Goal: Task Accomplishment & Management: Manage account settings

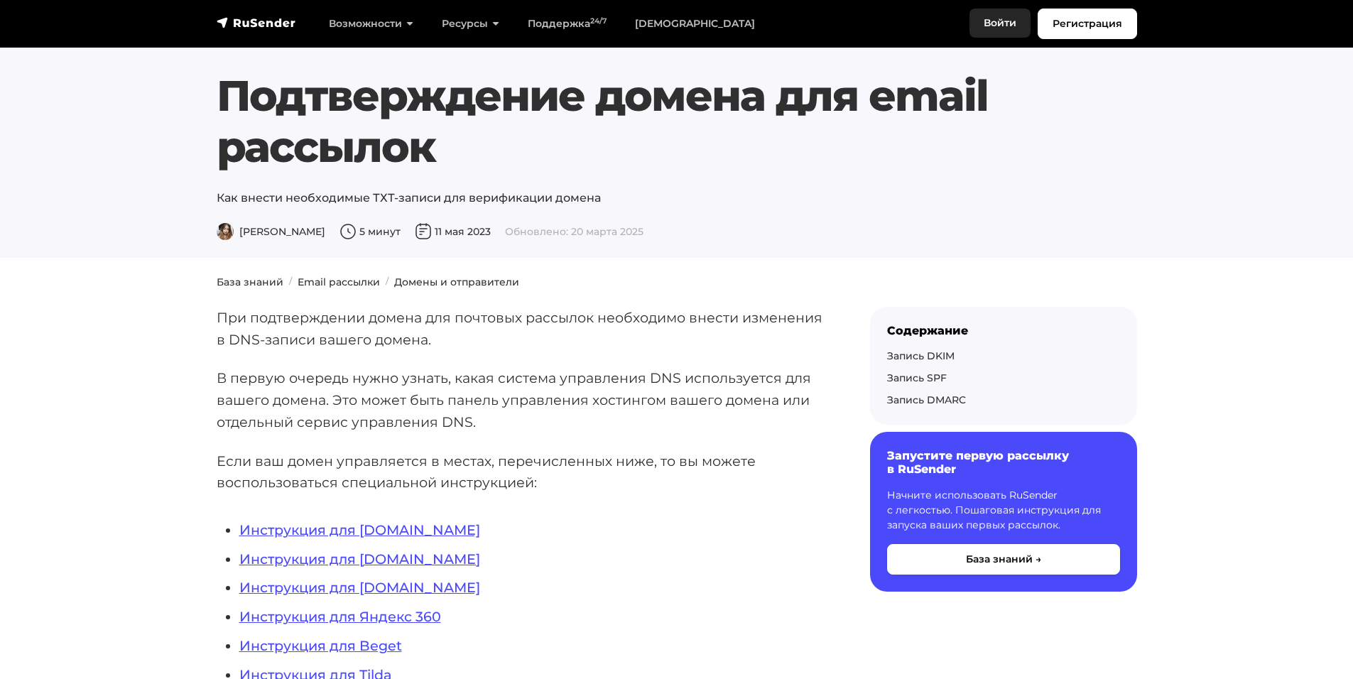
click at [1011, 26] on link "Войти" at bounding box center [1000, 23] width 61 height 29
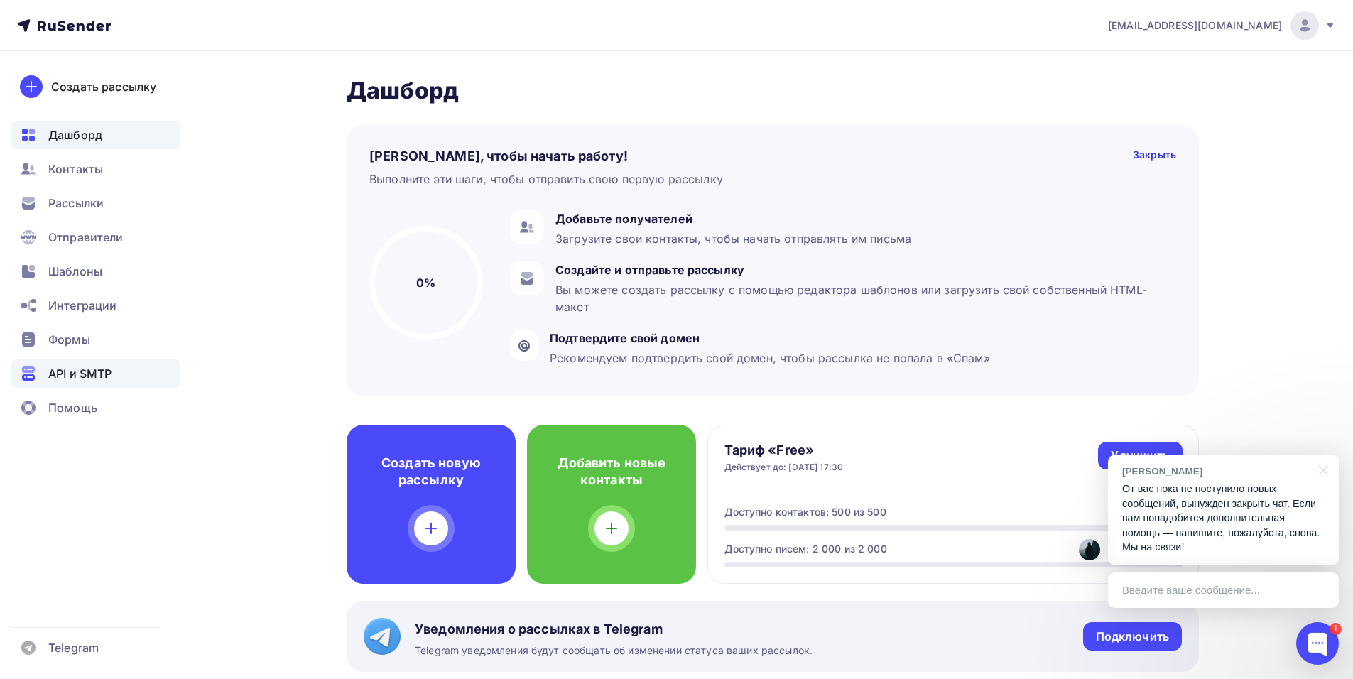
click at [108, 364] on div "API и SMTP" at bounding box center [95, 373] width 169 height 28
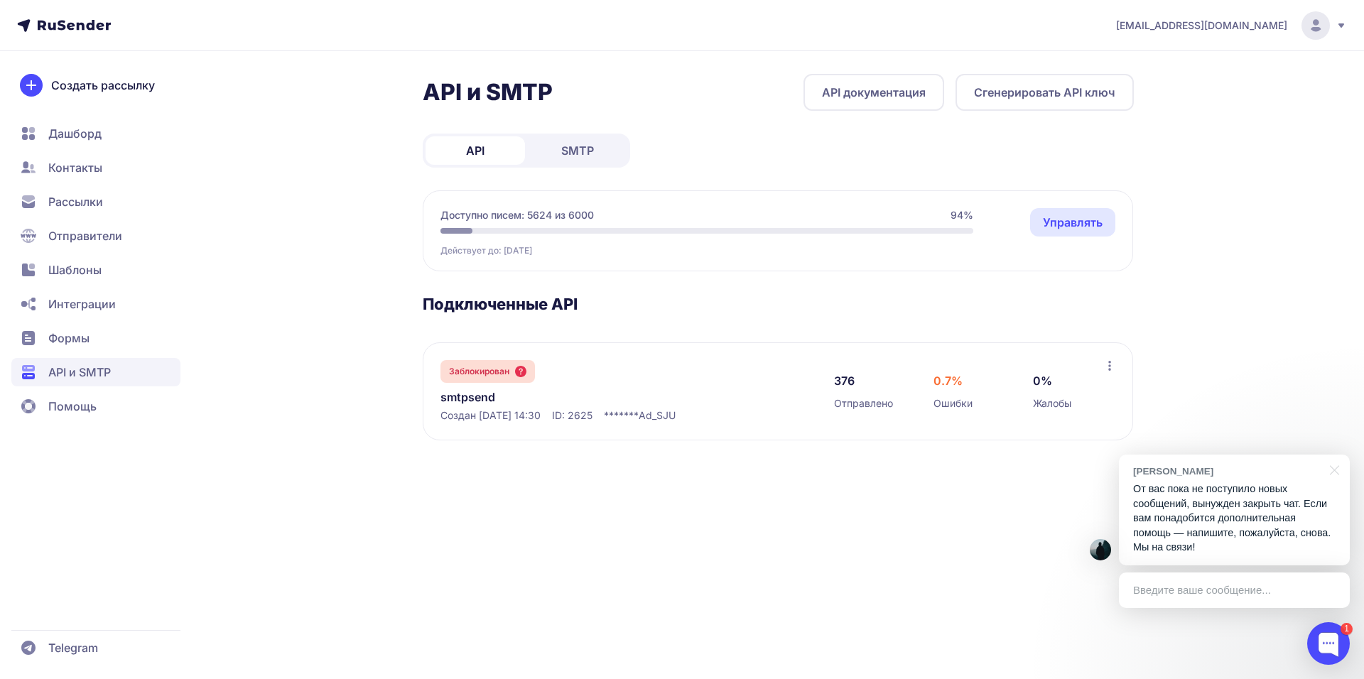
click at [490, 376] on span "Заблокирован" at bounding box center [479, 371] width 60 height 11
click at [1106, 363] on icon at bounding box center [1109, 365] width 11 height 11
click at [563, 381] on div "Заблокирован smtpsend Создан 10.09.2025, 14:30 ID: 2625 ******* Ad_SJU" at bounding box center [622, 391] width 365 height 63
click at [492, 389] on link "smtpsend" at bounding box center [585, 397] width 291 height 17
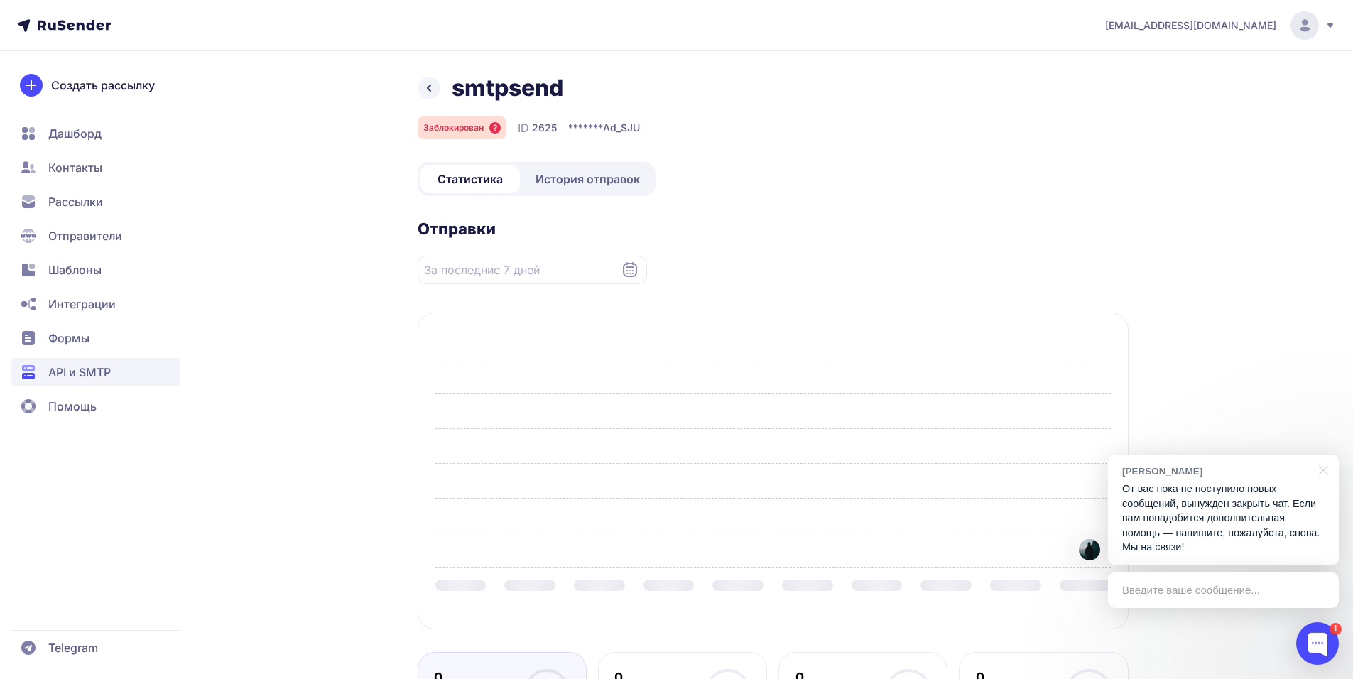
click at [485, 397] on div at bounding box center [772, 464] width 675 height 210
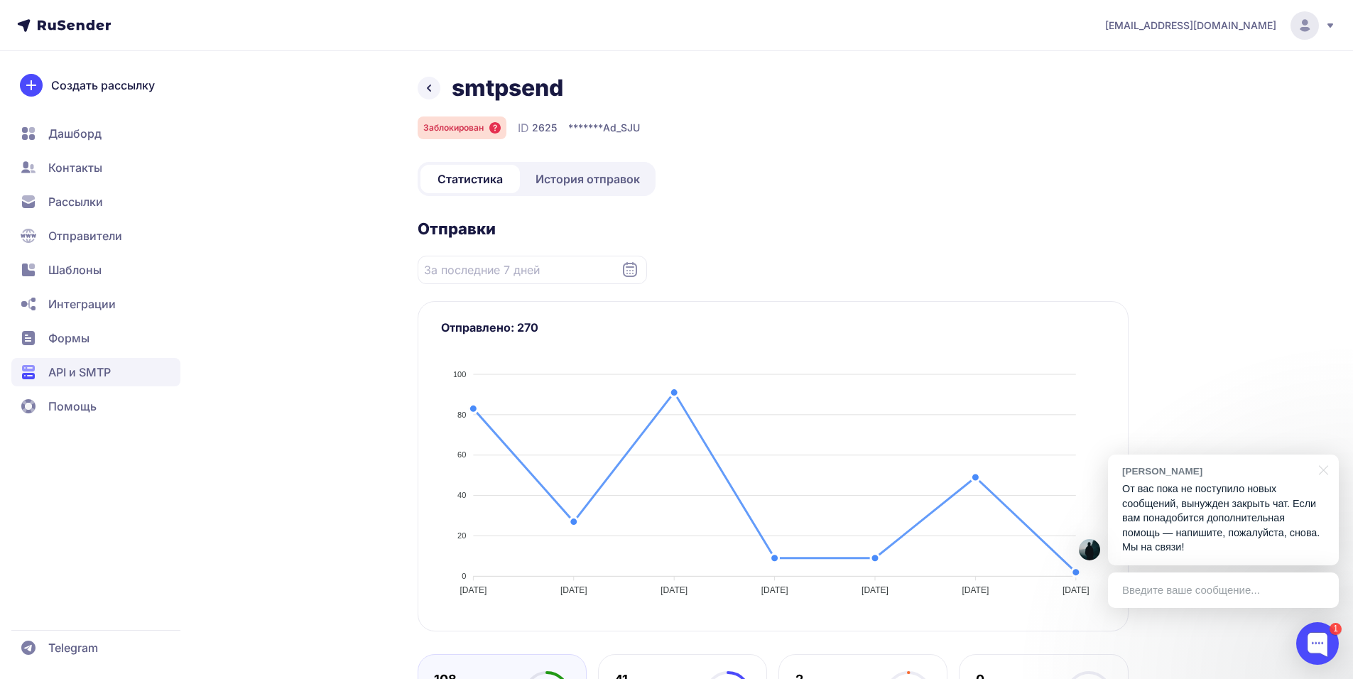
click at [105, 308] on span "Интеграции" at bounding box center [81, 303] width 67 height 17
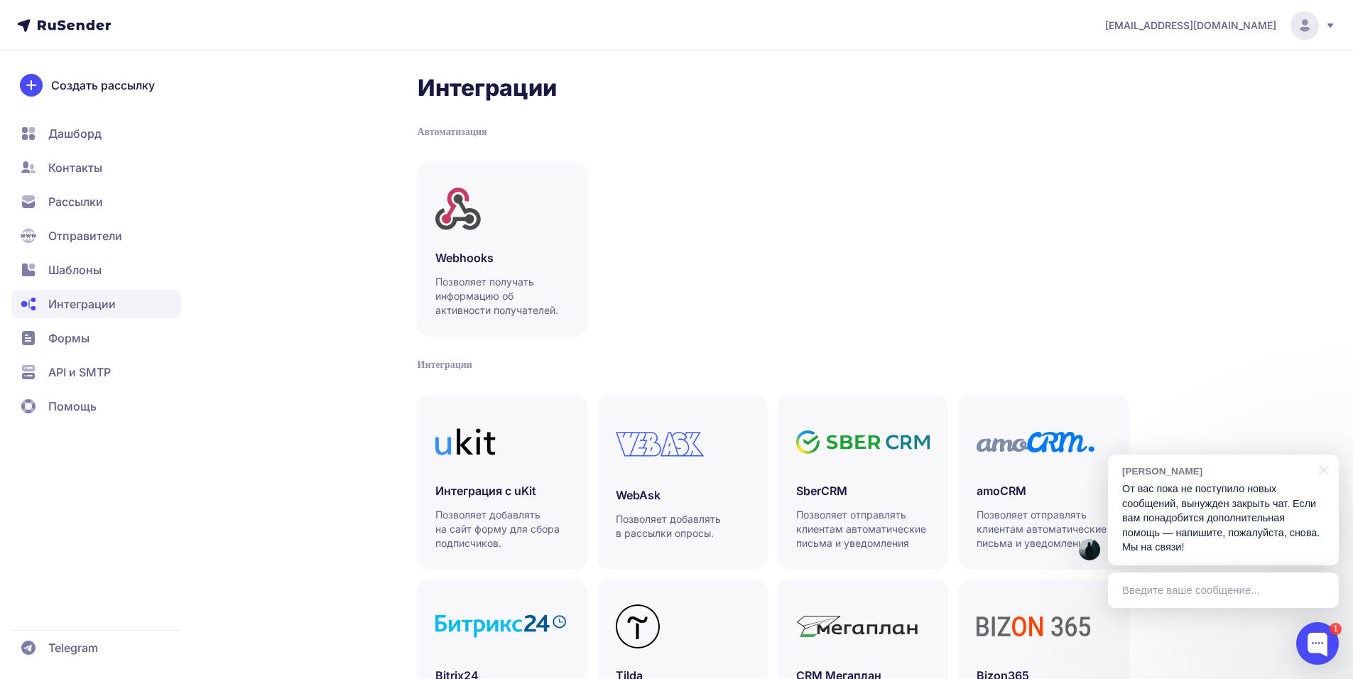
click at [98, 266] on span "Шаблоны" at bounding box center [74, 269] width 53 height 17
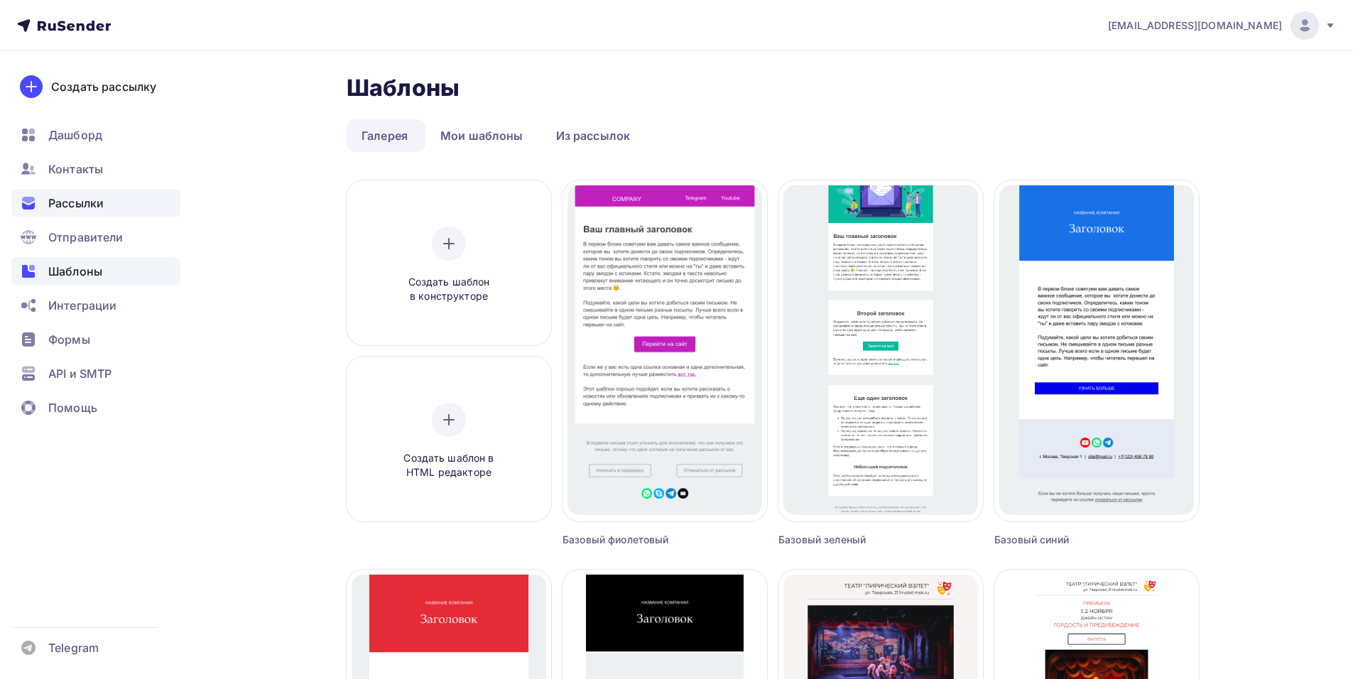
click at [105, 211] on div "Рассылки" at bounding box center [95, 203] width 169 height 28
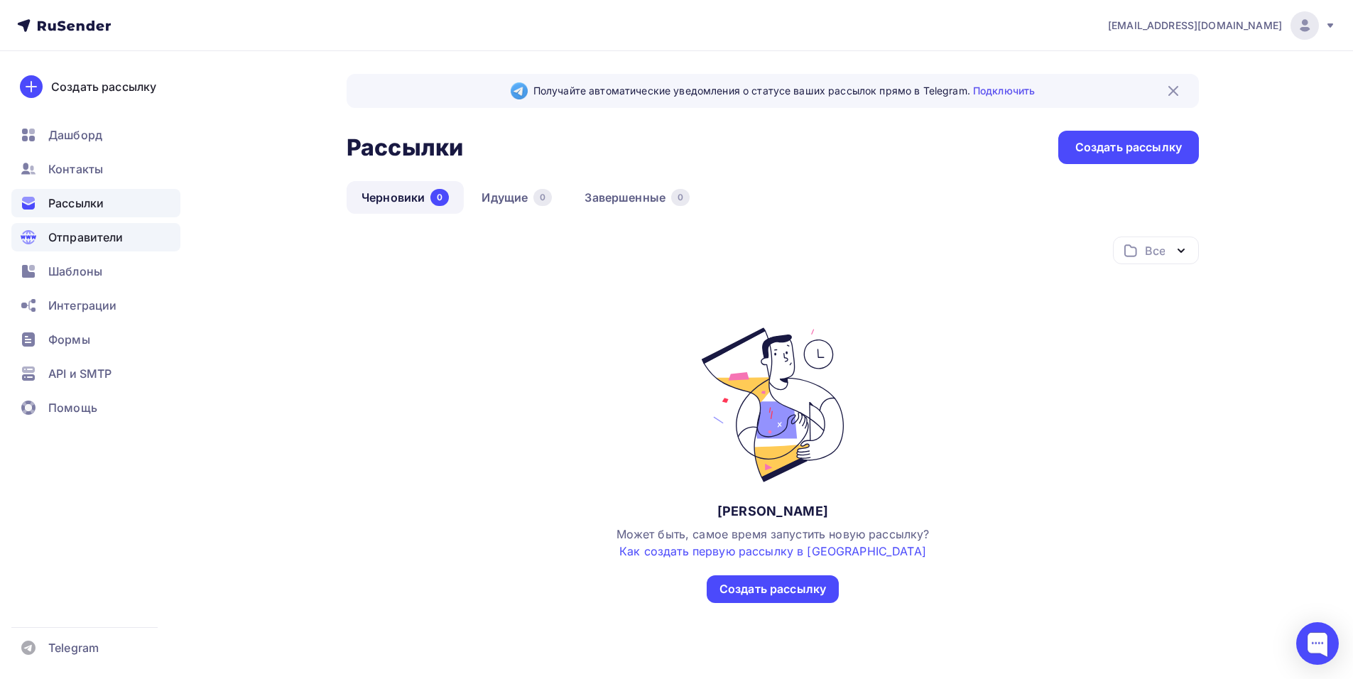
click at [109, 244] on span "Отправители" at bounding box center [85, 237] width 75 height 17
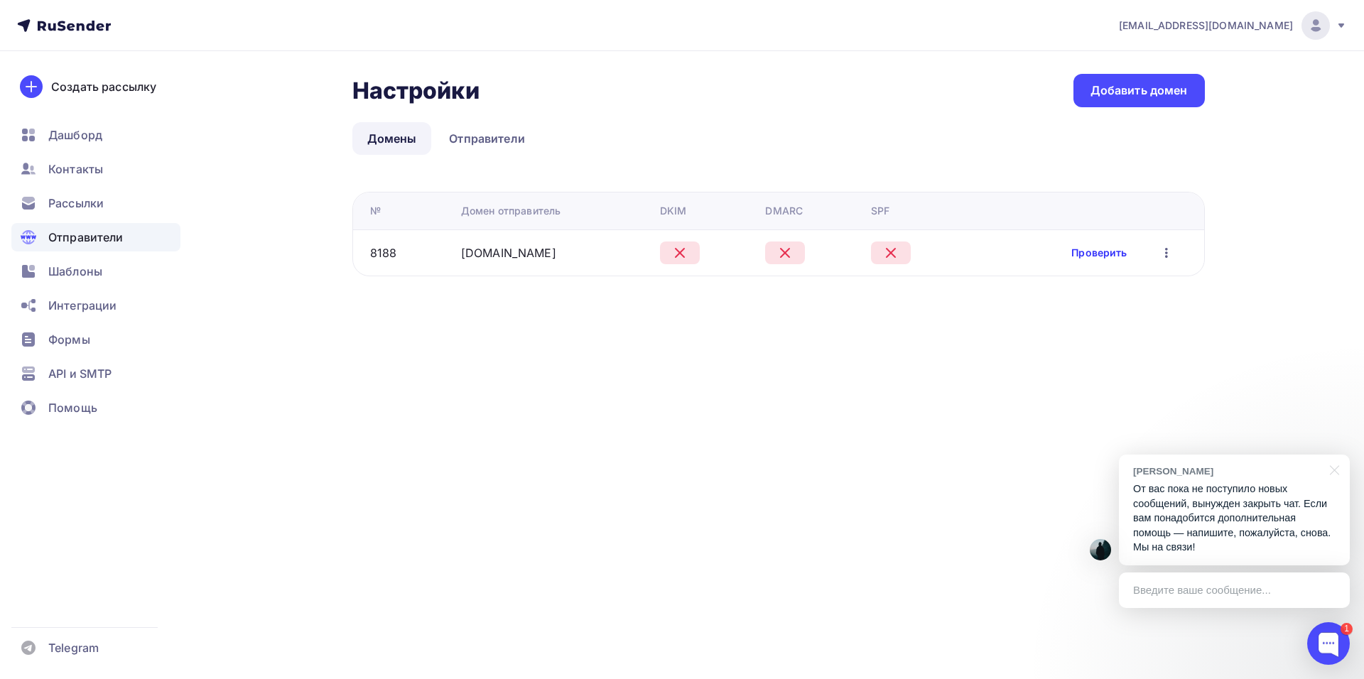
click at [1114, 254] on link "Проверить" at bounding box center [1098, 253] width 55 height 14
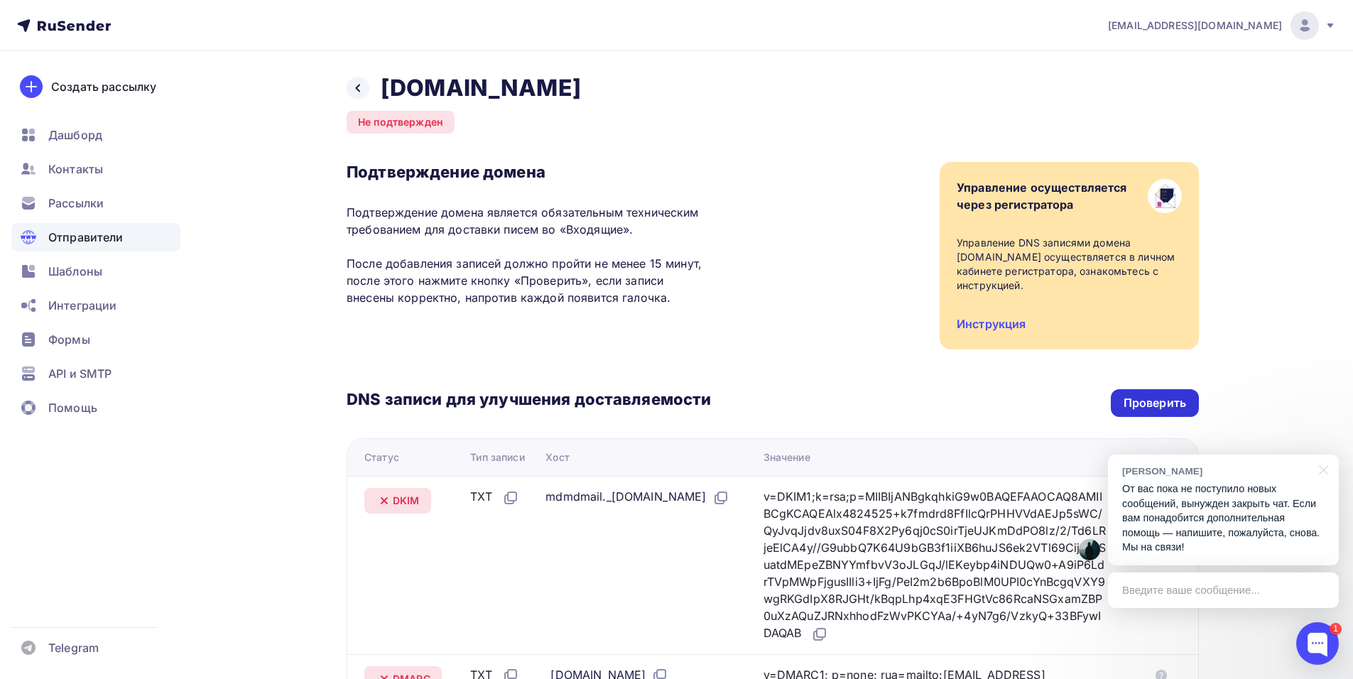
click at [1139, 407] on div "Проверить" at bounding box center [1155, 403] width 63 height 16
click at [1181, 407] on div "Проверить" at bounding box center [1155, 403] width 63 height 16
click at [866, 204] on div "Подтверждение домена Подтверждение домена является обязательным техническим тре…" at bounding box center [773, 256] width 852 height 188
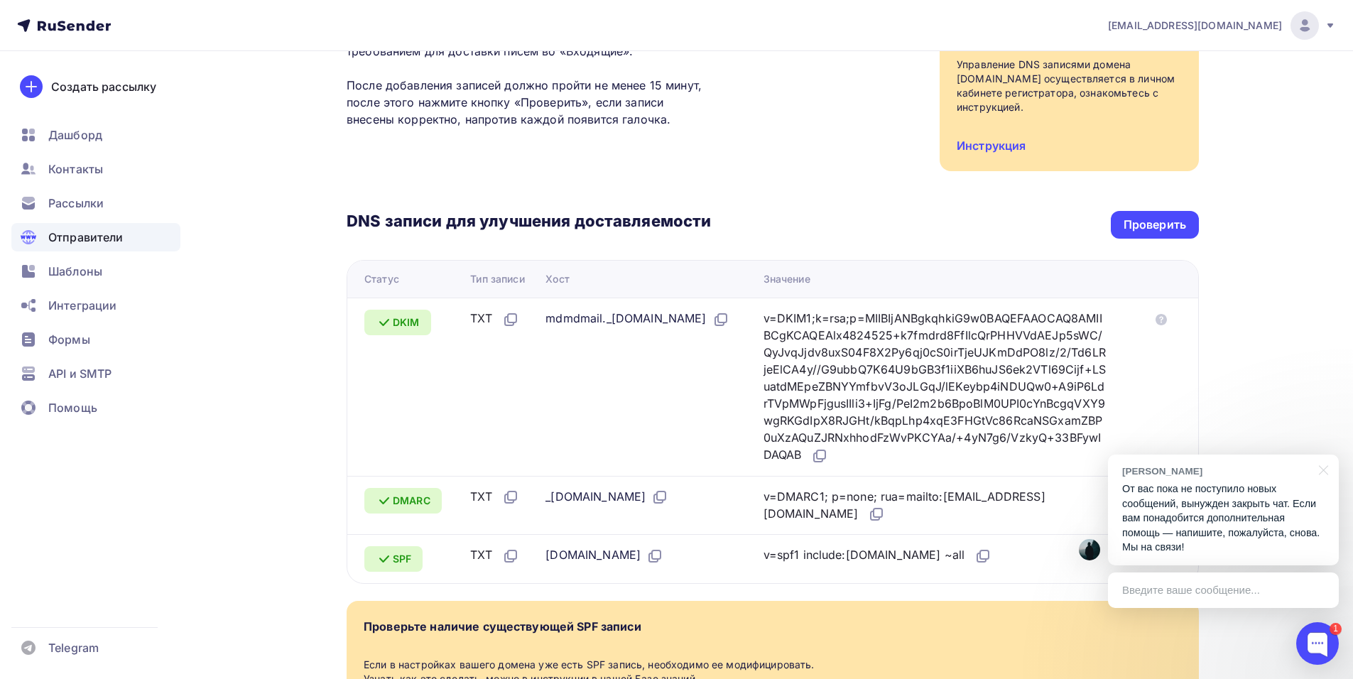
scroll to position [334, 0]
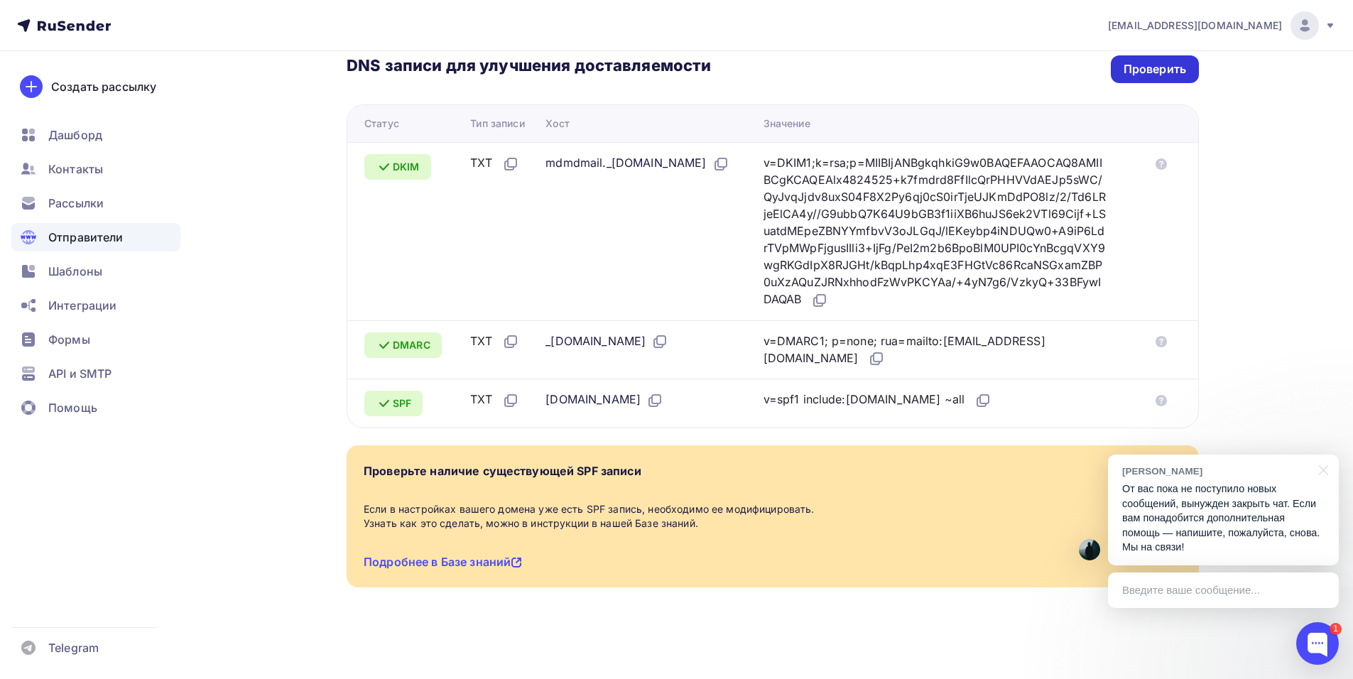
click at [1171, 74] on div "Проверить" at bounding box center [1155, 69] width 63 height 16
